Goal: Complete application form

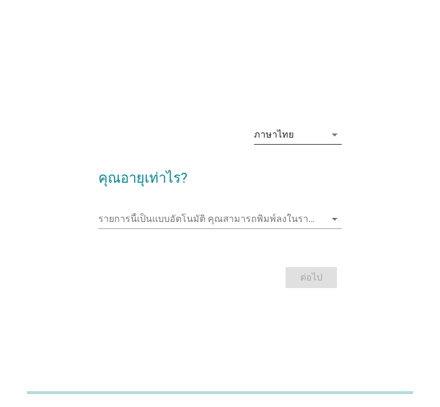
click at [303, 138] on div "ภาษาไทย" at bounding box center [289, 134] width 71 height 19
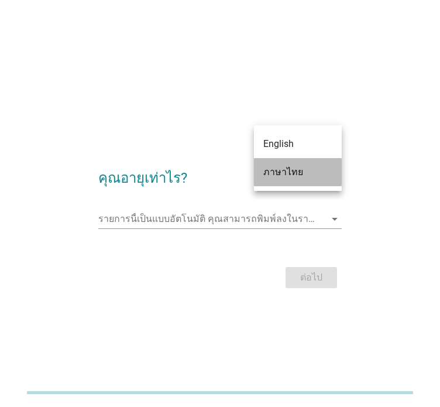
click at [309, 172] on div "ภาษาไทย" at bounding box center [298, 172] width 69 height 14
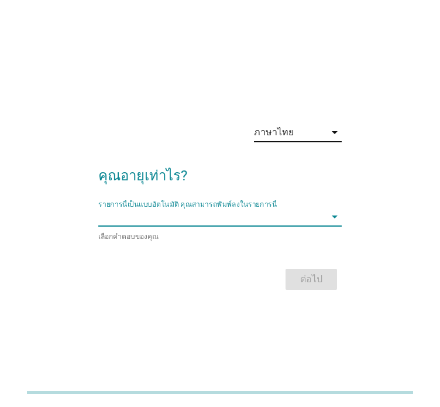
click at [264, 224] on input "รายการนี้เป็นแบบอัตโนมัติ คุณสามารถพิมพ์ลงในรายการนี้" at bounding box center [211, 216] width 227 height 19
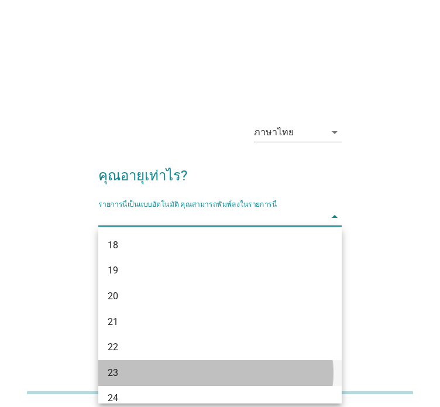
click at [191, 371] on div "23" at bounding box center [211, 373] width 206 height 14
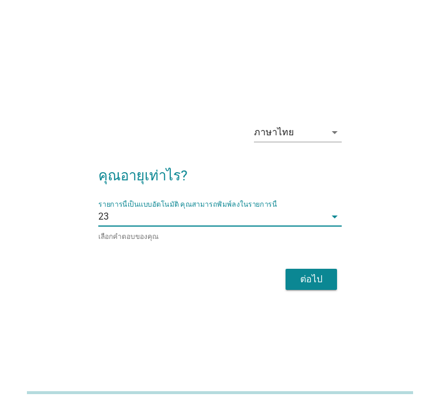
click at [323, 283] on div "ต่อไป" at bounding box center [311, 279] width 33 height 14
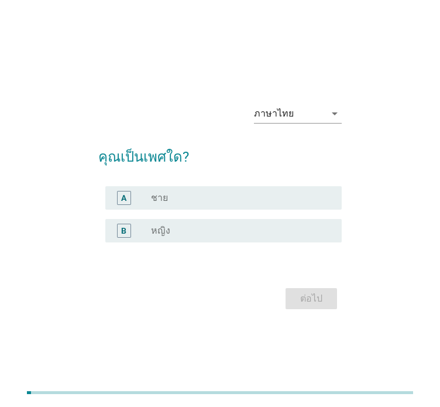
click at [139, 203] on div "A" at bounding box center [133, 198] width 36 height 14
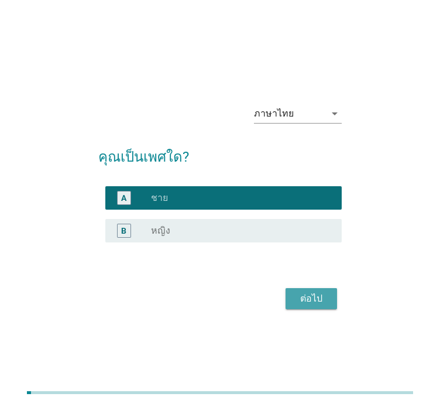
click at [312, 302] on div "ต่อไป" at bounding box center [311, 299] width 33 height 14
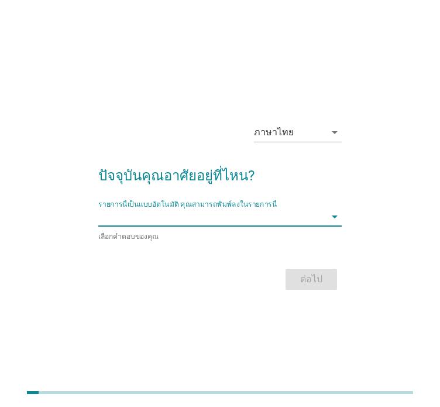
click at [180, 218] on input "รายการนี้เป็นแบบอัตโนมัติ คุณสามารถพิมพ์ลงในรายการนี้" at bounding box center [211, 216] width 227 height 19
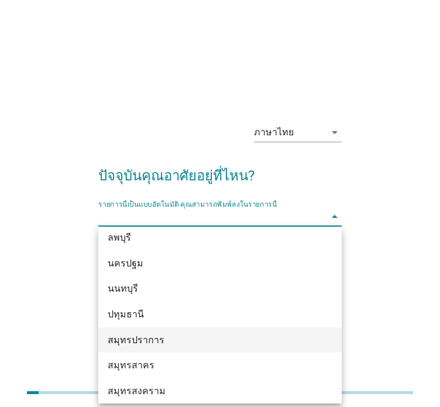
scroll to position [1171, 0]
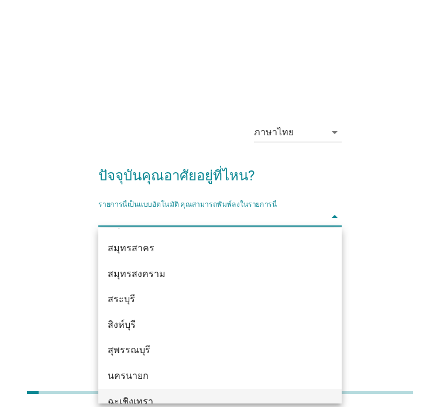
click at [152, 401] on div "ฉะเชิงเทรา" at bounding box center [211, 402] width 206 height 14
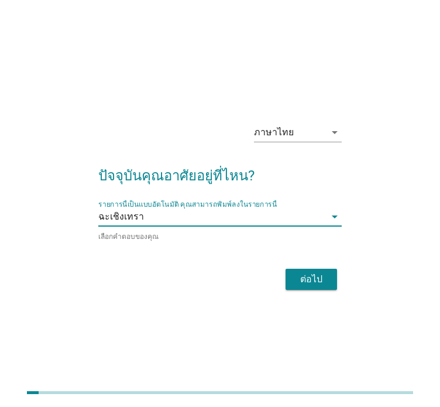
click at [313, 280] on div "ต่อไป" at bounding box center [311, 279] width 33 height 14
